Goal: Information Seeking & Learning: Learn about a topic

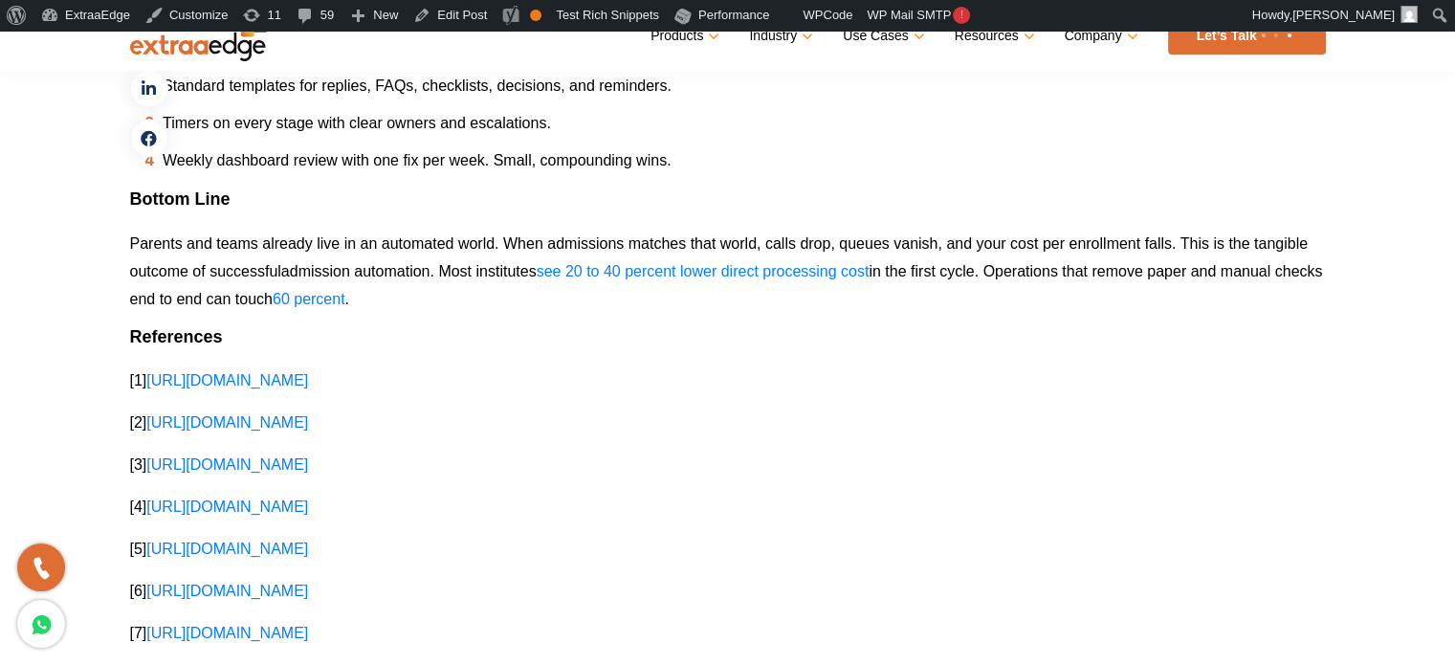
scroll to position [3921, 0]
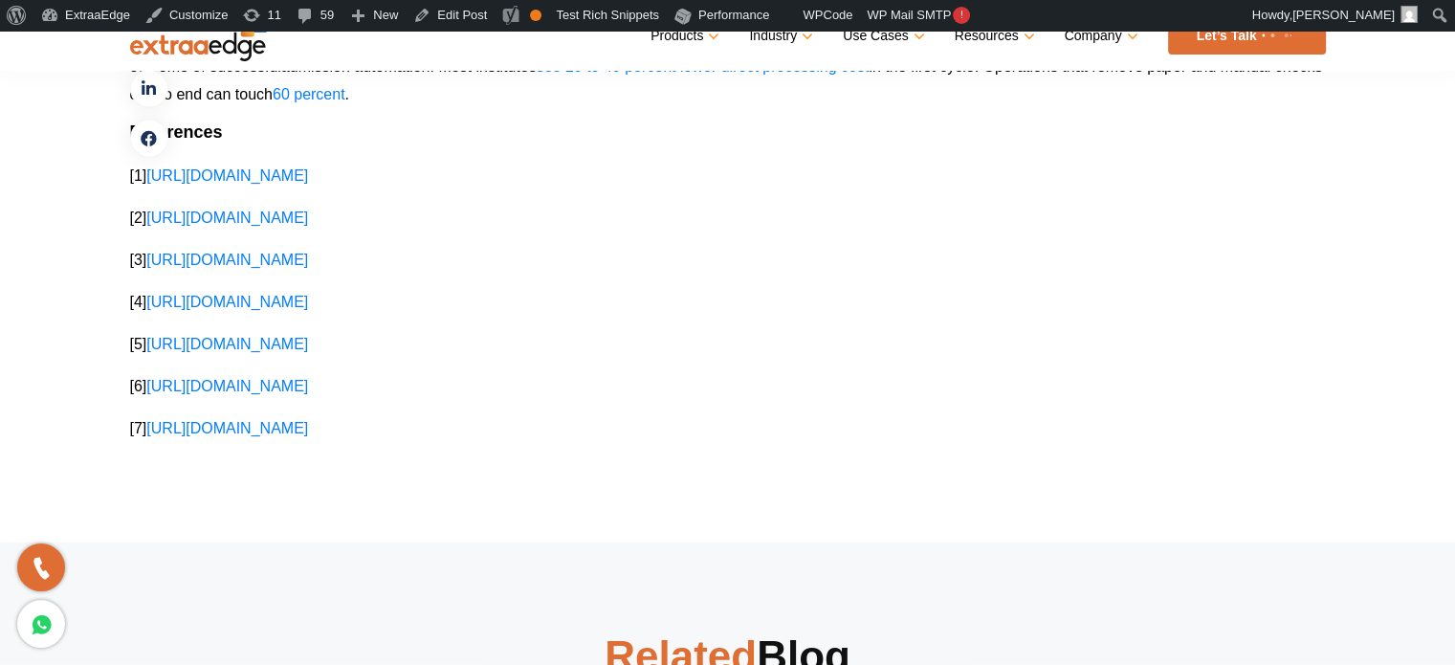
scroll to position [4112, 0]
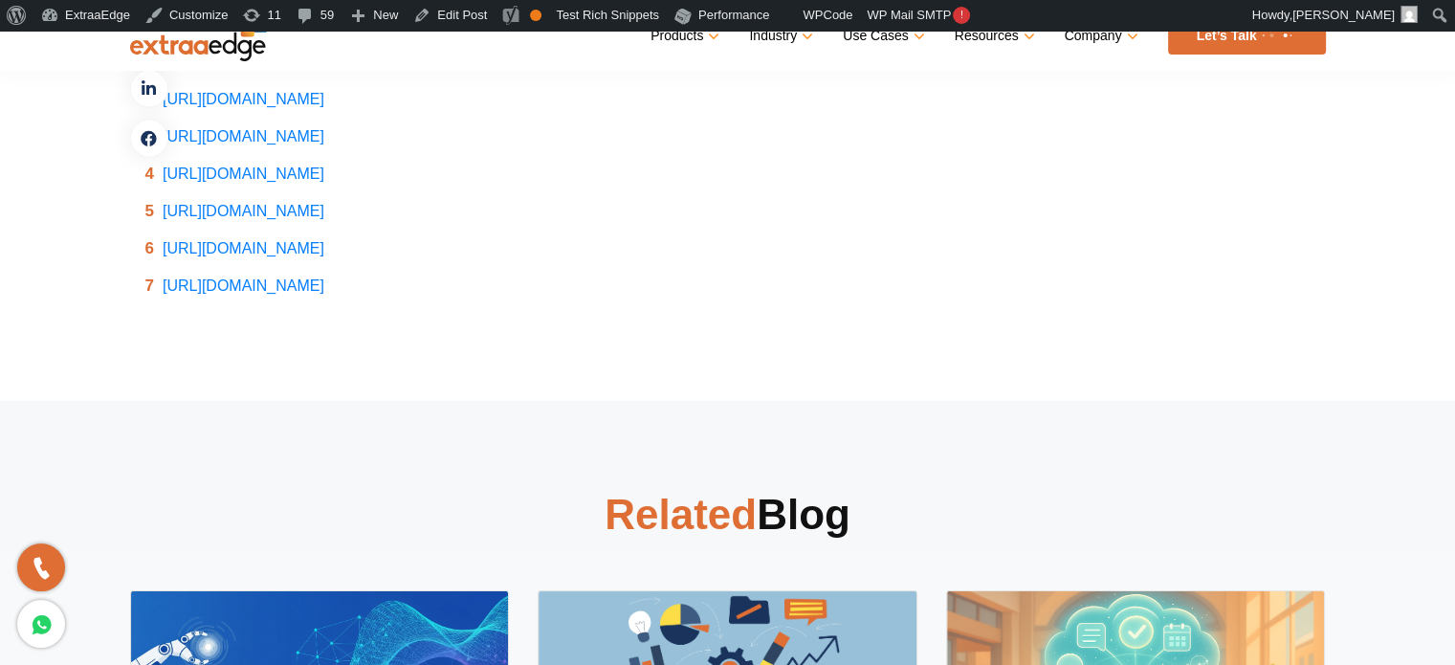
scroll to position [4112, 0]
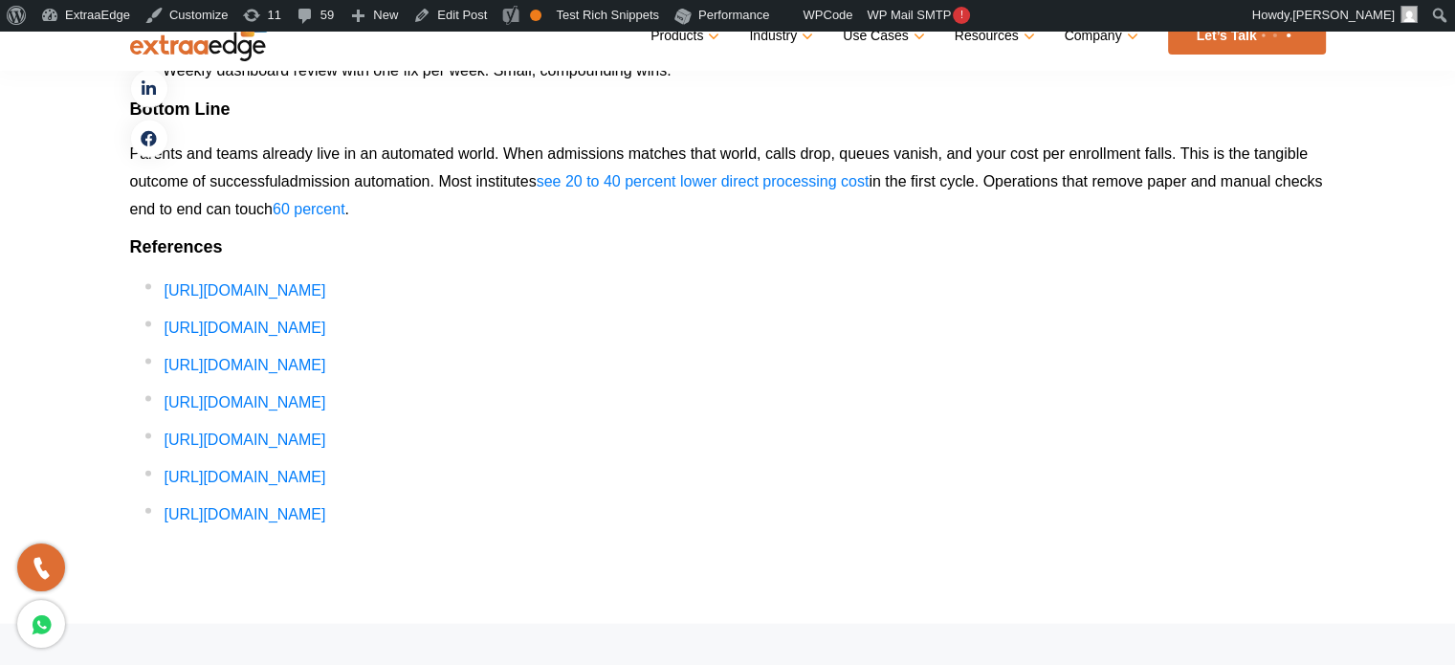
scroll to position [4112, 0]
